Goal: Navigation & Orientation: Find specific page/section

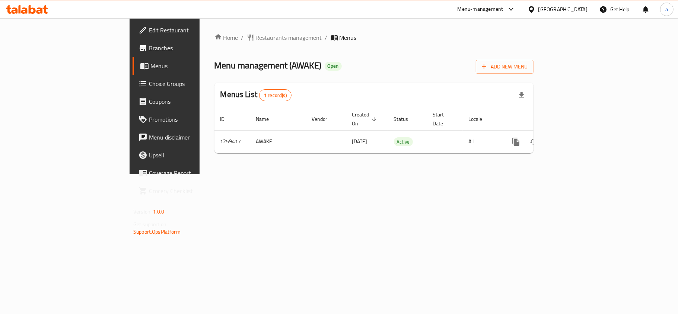
click at [583, 13] on div "[GEOGRAPHIC_DATA]" at bounding box center [562, 9] width 49 height 8
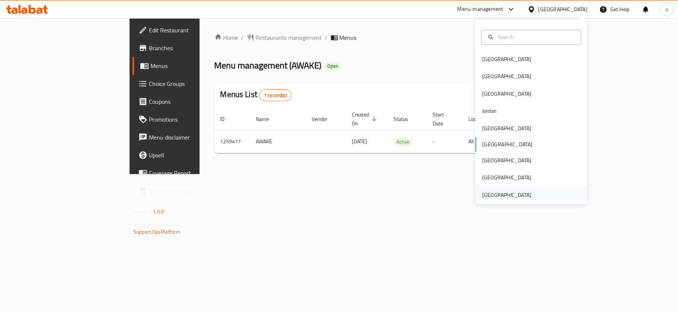
click at [505, 186] on div "United Arab Emirates" at bounding box center [506, 194] width 61 height 17
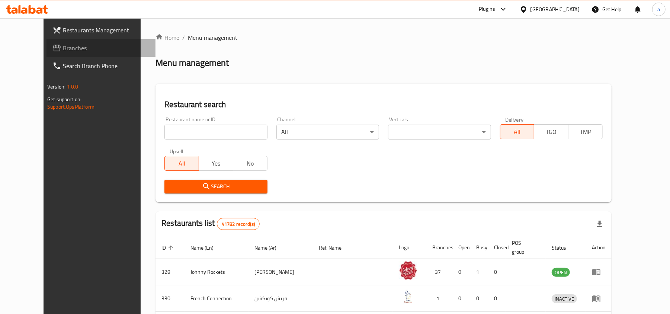
click at [63, 51] on span "Branches" at bounding box center [106, 48] width 87 height 9
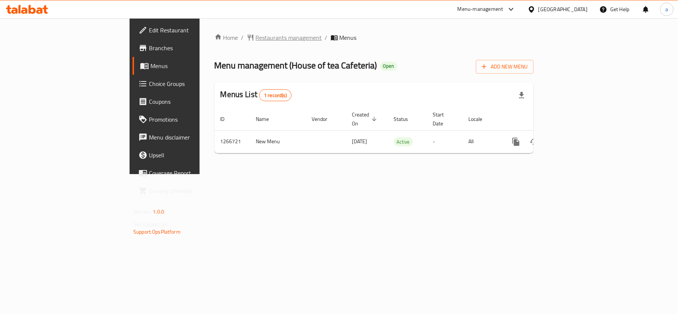
click at [256, 36] on span "Restaurants management" at bounding box center [289, 37] width 66 height 9
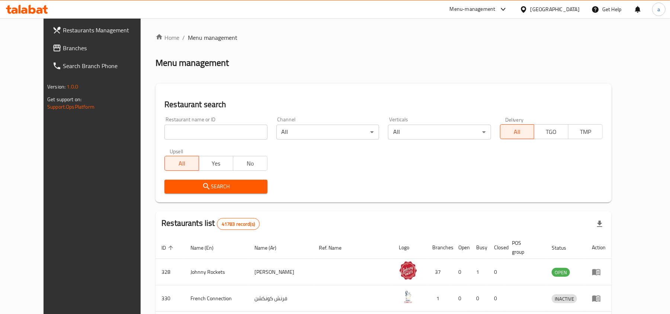
click at [63, 48] on span "Branches" at bounding box center [106, 48] width 87 height 9
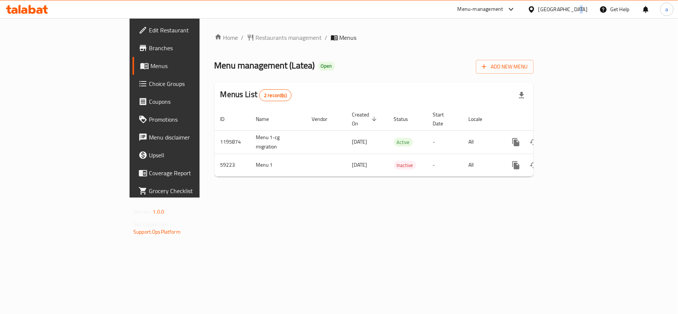
drag, startPoint x: 575, startPoint y: 8, endPoint x: 569, endPoint y: 1, distance: 9.0
click at [571, 2] on div "United Arab Emirates" at bounding box center [557, 9] width 72 height 18
click at [545, 12] on div "United Arab Emirates" at bounding box center [562, 9] width 49 height 8
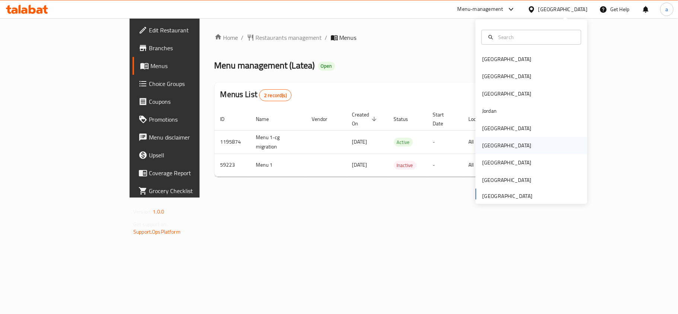
click at [496, 144] on div "[GEOGRAPHIC_DATA]" at bounding box center [531, 145] width 112 height 17
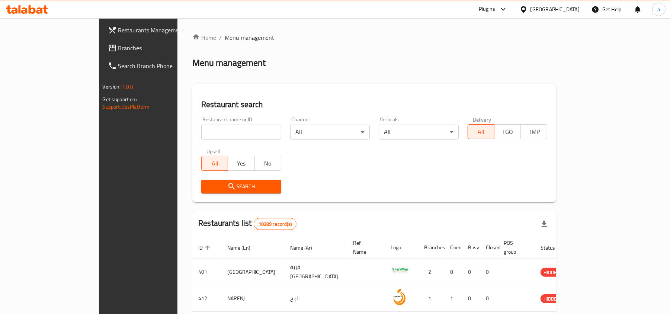
click at [118, 46] on span "Branches" at bounding box center [161, 48] width 87 height 9
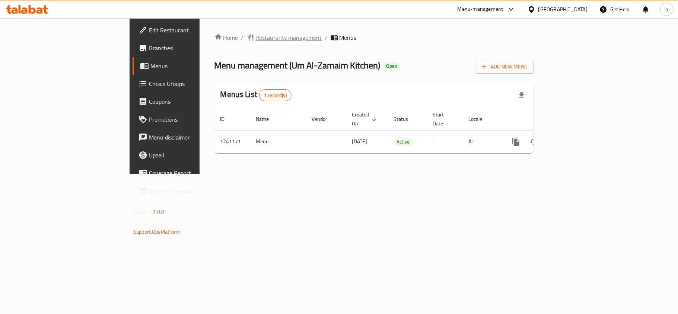
click at [256, 33] on span "Restaurants management" at bounding box center [289, 37] width 66 height 9
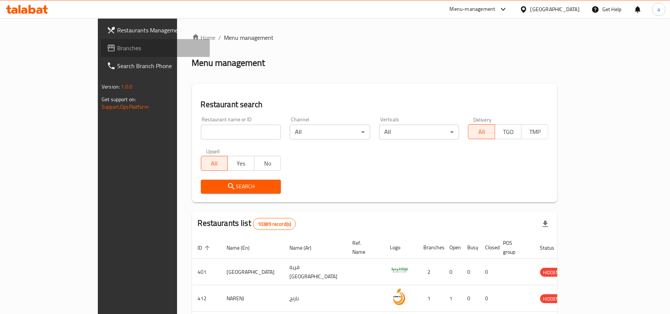
click at [117, 51] on span "Branches" at bounding box center [160, 48] width 87 height 9
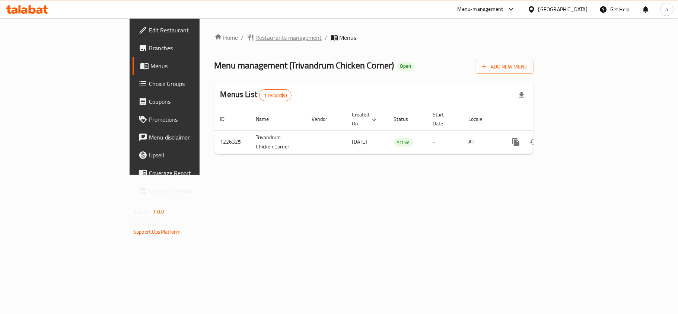
click at [256, 35] on span "Restaurants management" at bounding box center [289, 37] width 66 height 9
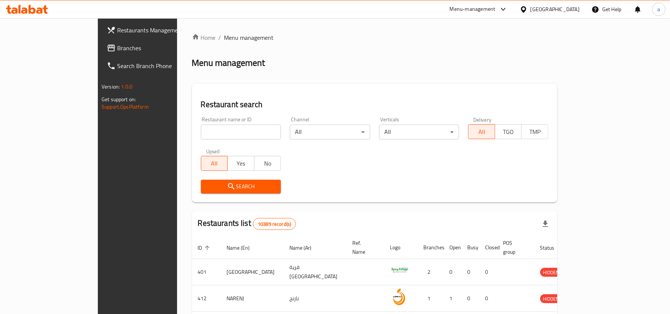
click at [117, 51] on span "Branches" at bounding box center [160, 48] width 87 height 9
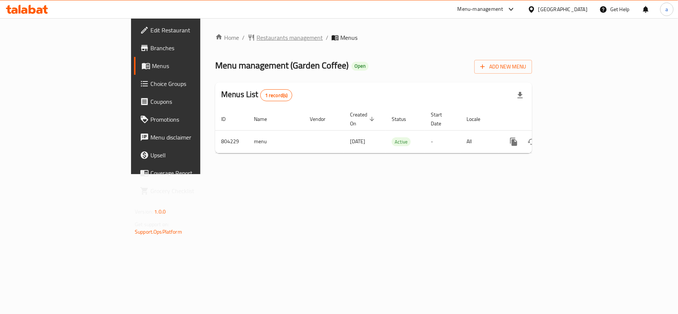
click at [256, 39] on span "Restaurants management" at bounding box center [289, 37] width 66 height 9
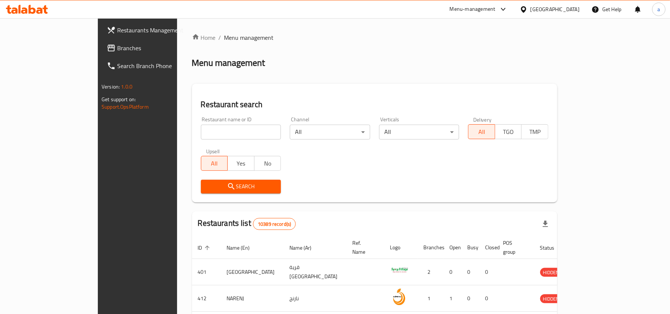
click at [196, 140] on div "Restaurant name or ID Restaurant name or ID" at bounding box center [240, 128] width 89 height 32
click at [101, 55] on link "Branches" at bounding box center [155, 48] width 109 height 18
